Goal: Task Accomplishment & Management: Complete application form

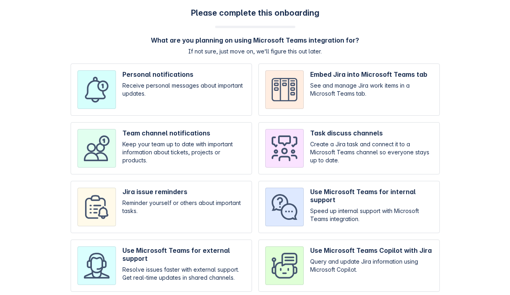
click at [213, 151] on input "checkbox" at bounding box center [161, 148] width 181 height 52
checkbox input "true"
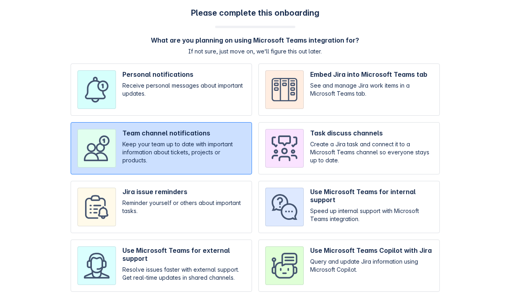
scroll to position [84, 0]
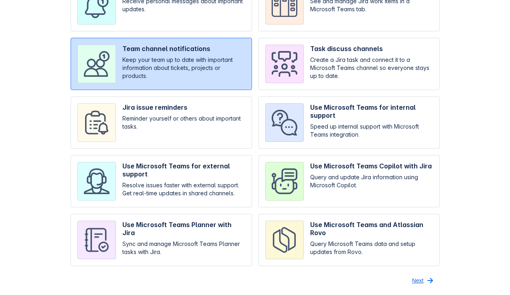
click at [414, 282] on span "Next" at bounding box center [418, 280] width 12 height 13
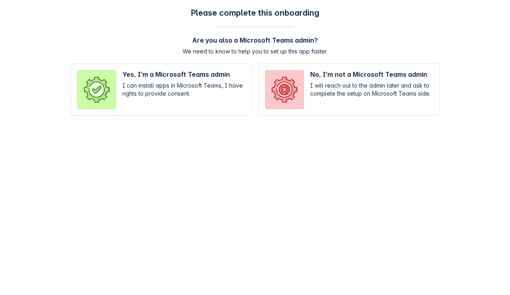
scroll to position [0, 0]
click at [302, 88] on input "radio" at bounding box center [348, 89] width 181 height 52
radio input "true"
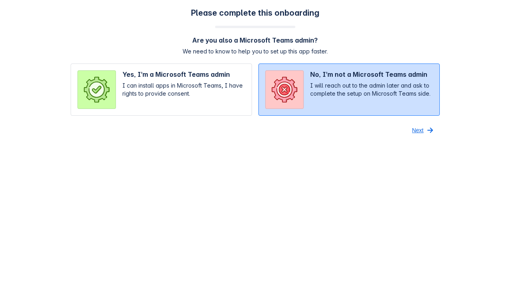
click at [422, 133] on span "Next" at bounding box center [418, 130] width 12 height 13
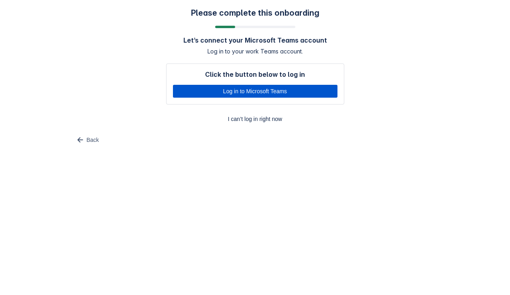
click at [211, 88] on span "Log in to Microsoft Teams" at bounding box center [255, 91] width 155 height 13
